Goal: Task Accomplishment & Management: Use online tool/utility

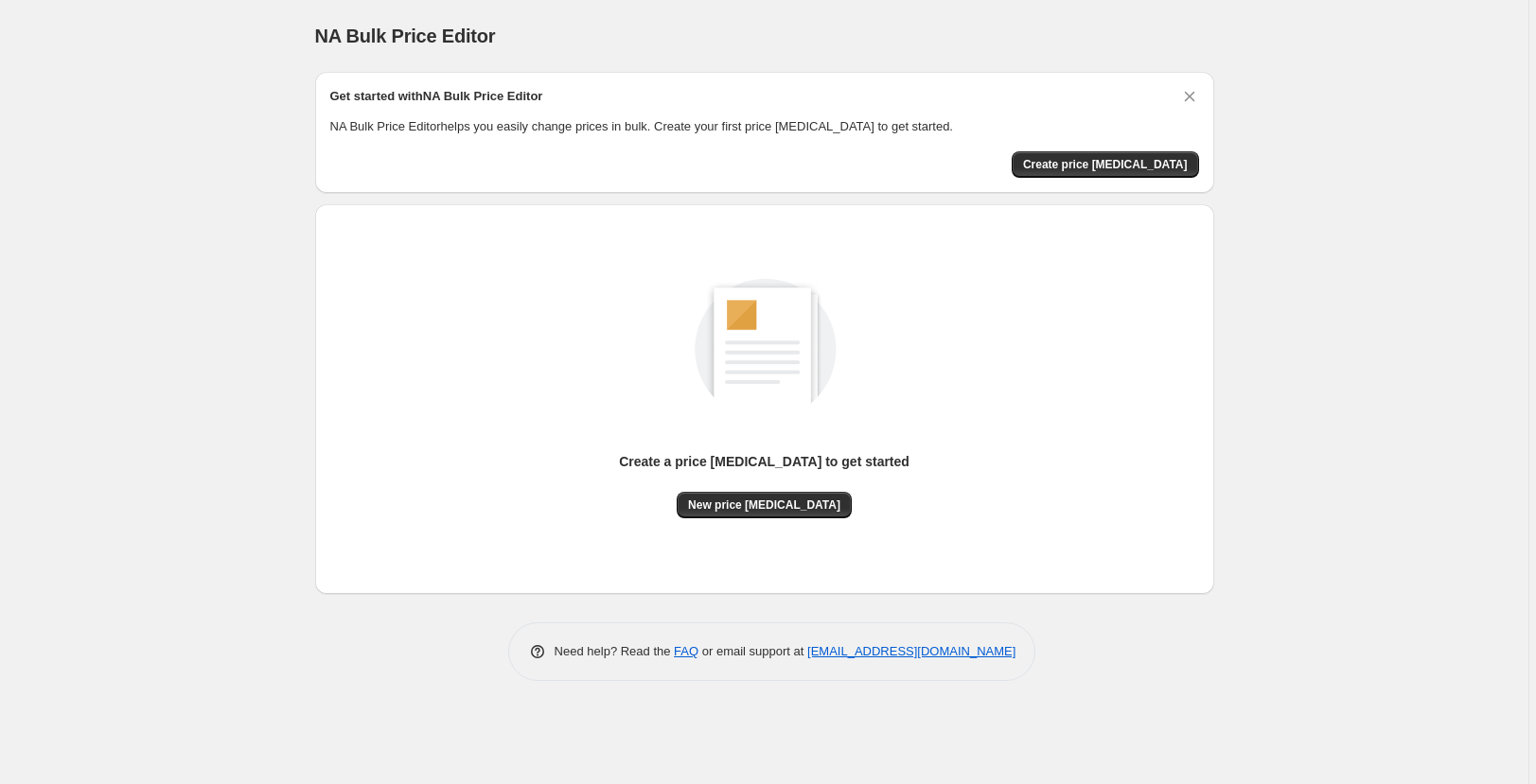
click at [115, 221] on div "NA Bulk Price Editor. This page is ready NA Bulk Price Editor Get started with …" at bounding box center [765, 392] width 1529 height 784
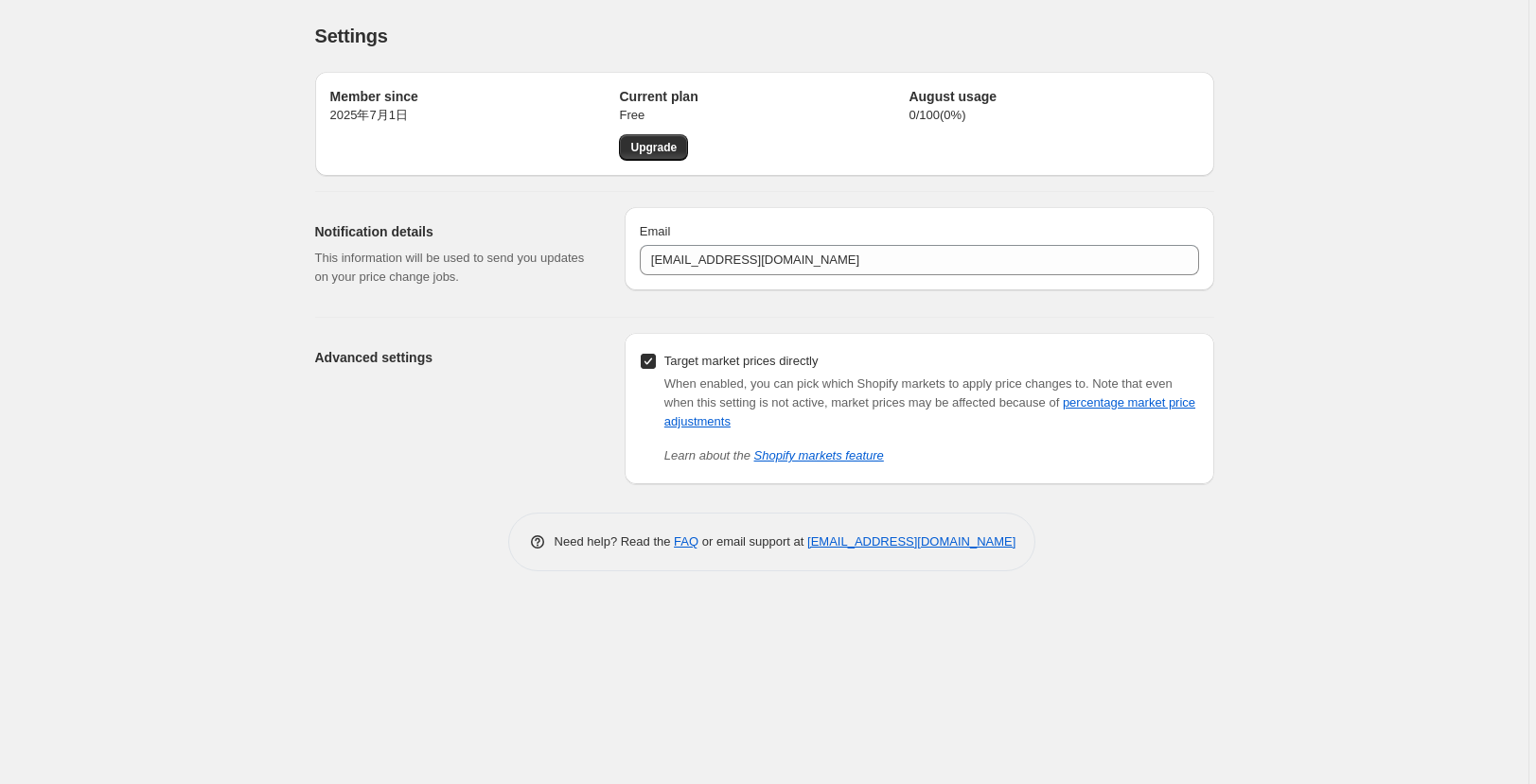
click at [125, 81] on div "Settings. This page is ready Settings Member since [DATE]年7月1日 Current plan Fre…" at bounding box center [765, 392] width 1529 height 784
